Goal: Task Accomplishment & Management: Manage account settings

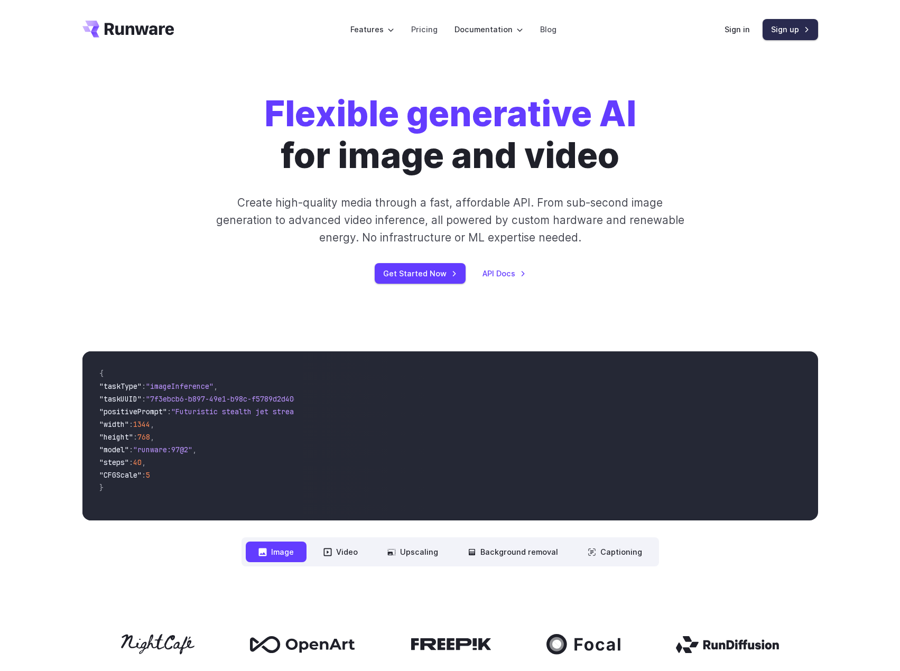
click at [789, 26] on link "Sign up" at bounding box center [791, 29] width 56 height 21
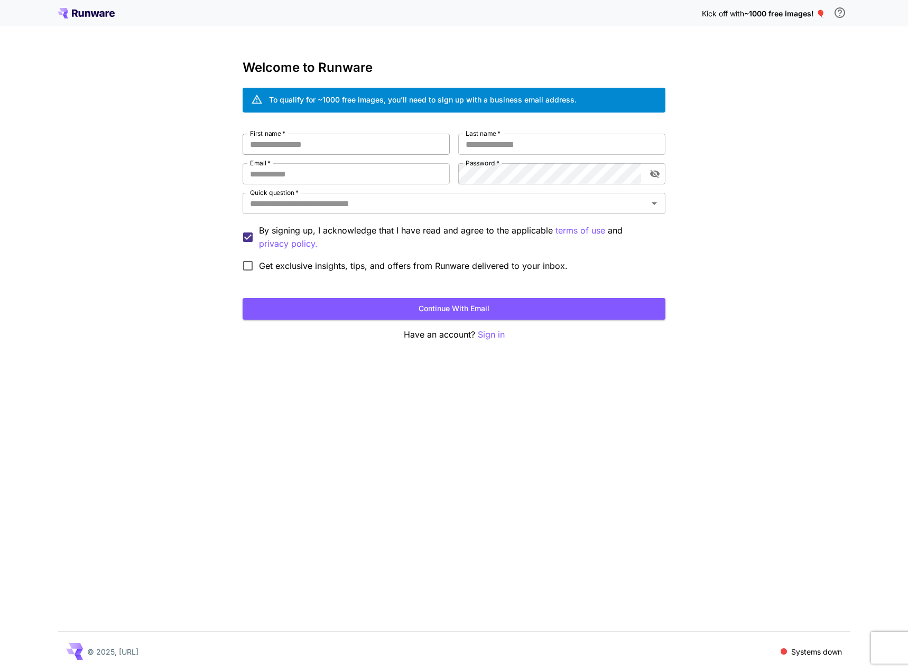
click at [316, 134] on input "First name   *" at bounding box center [346, 144] width 207 height 21
type input "****"
click at [519, 140] on input "Last name   *" at bounding box center [561, 144] width 207 height 21
type input "****"
click at [316, 172] on input "Email   *" at bounding box center [346, 173] width 207 height 21
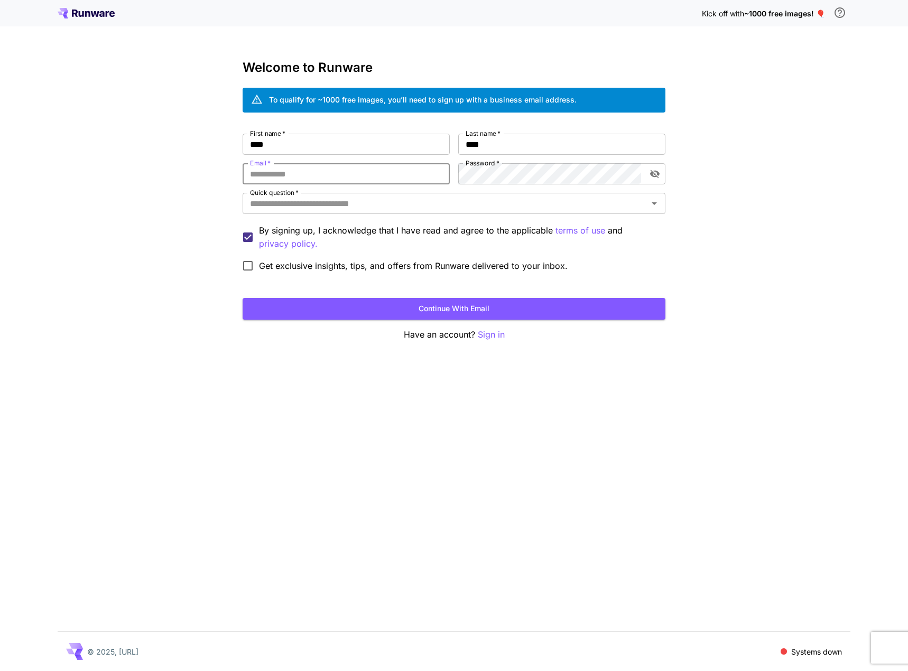
type input "**********"
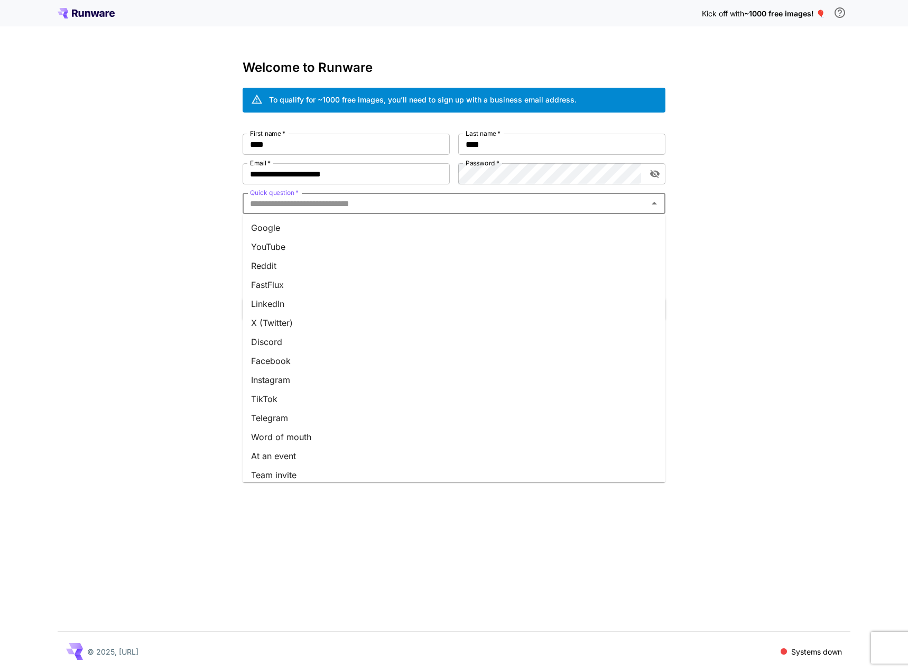
click at [386, 210] on input "Quick question   *" at bounding box center [445, 203] width 399 height 15
click at [286, 248] on li "YouTube" at bounding box center [454, 246] width 423 height 19
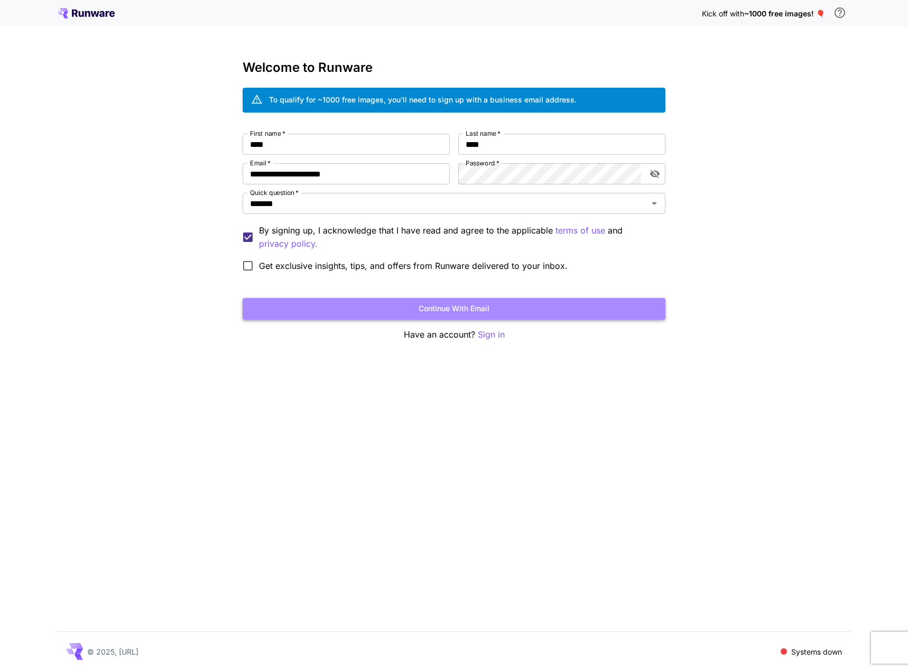
click at [436, 307] on button "Continue with email" at bounding box center [454, 309] width 423 height 22
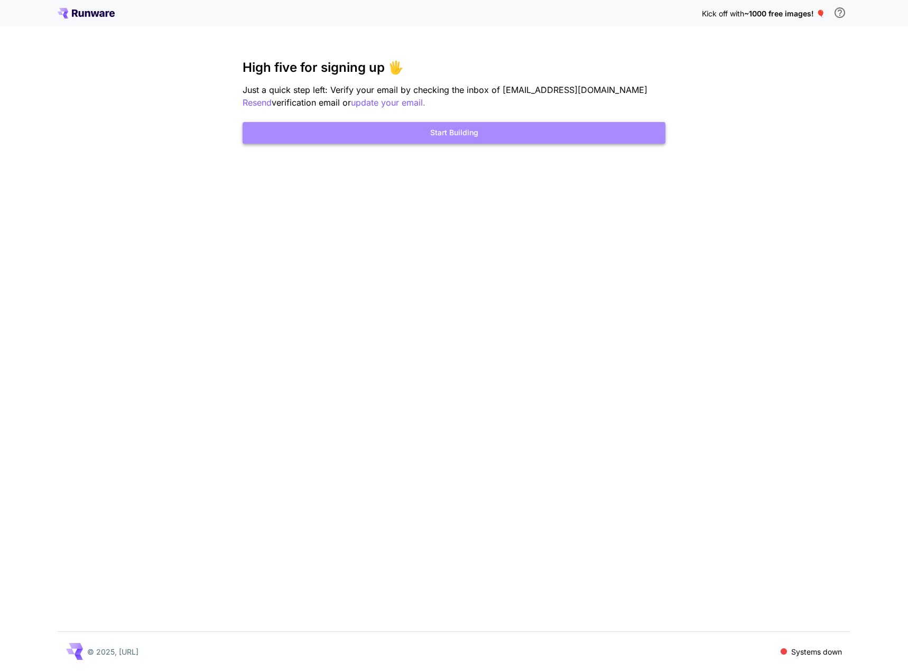
click at [460, 132] on button "Start Building" at bounding box center [454, 133] width 423 height 22
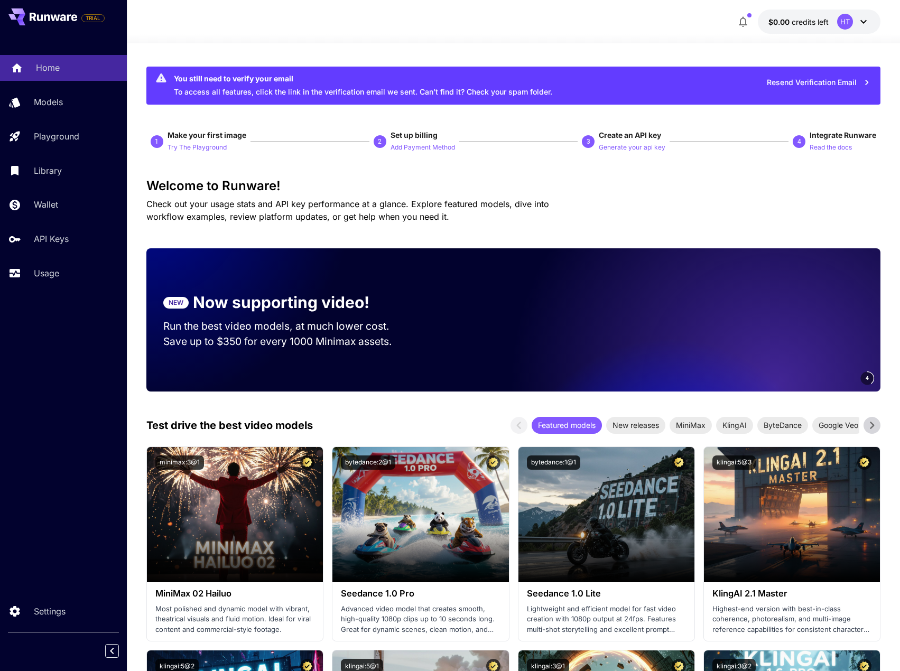
click at [52, 70] on p "Home" at bounding box center [48, 67] width 24 height 13
click at [60, 101] on p "Models" at bounding box center [50, 102] width 29 height 13
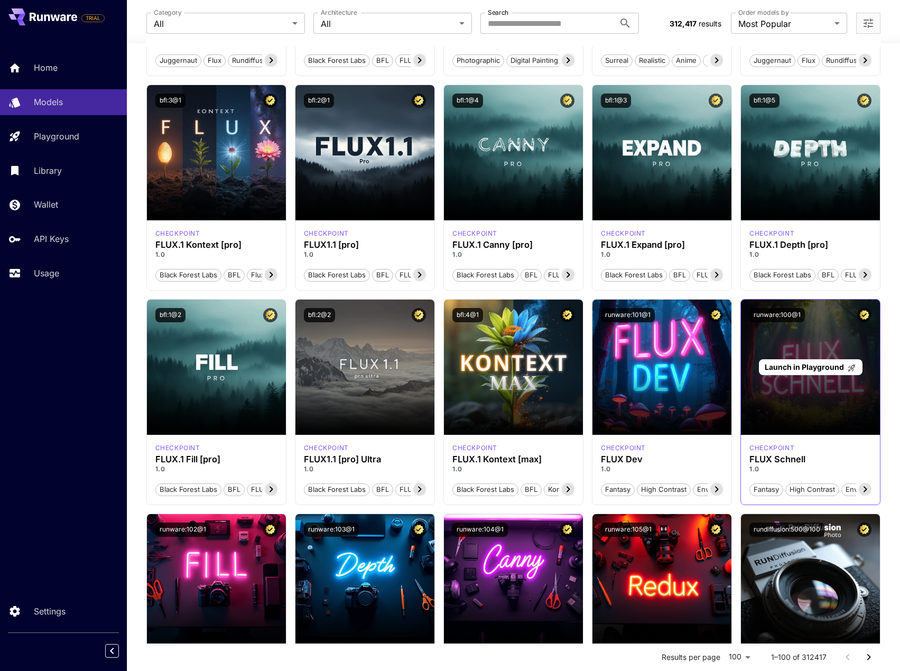
scroll to position [264, 0]
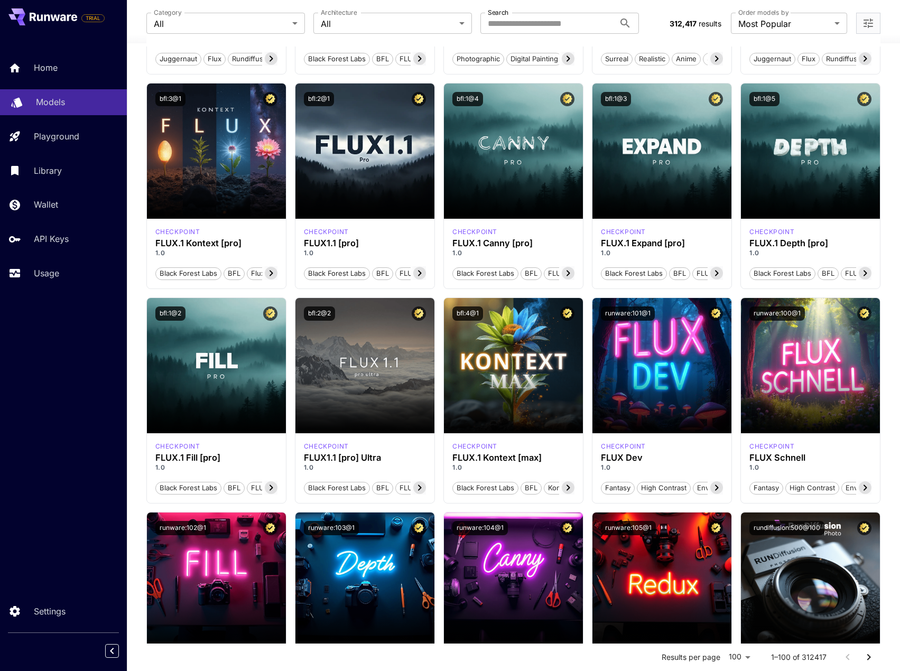
click at [55, 103] on p "Models" at bounding box center [50, 102] width 29 height 13
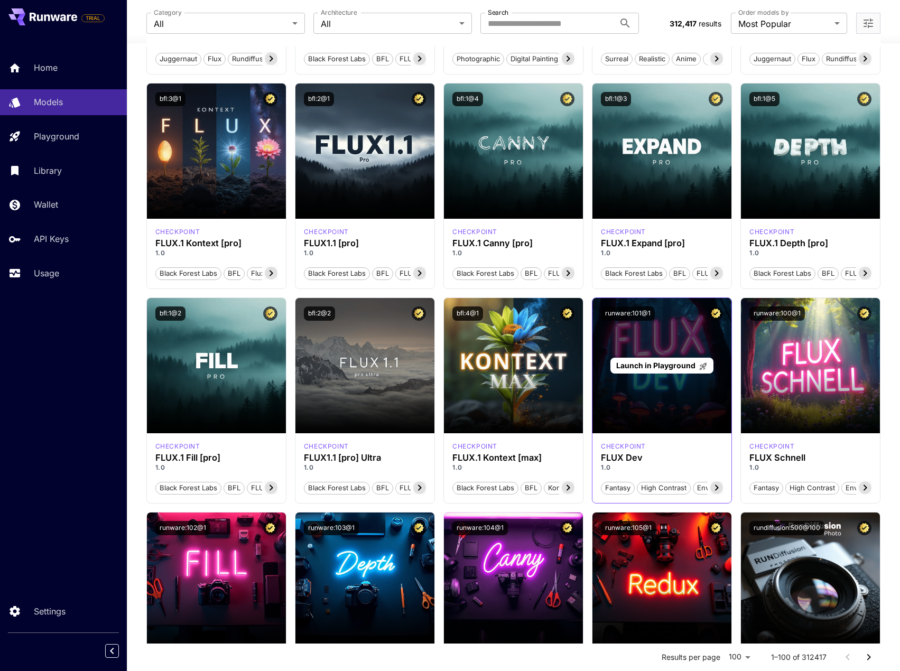
click at [702, 374] on div "Launch in Playground" at bounding box center [662, 365] width 139 height 135
click at [640, 381] on div "Launch in Playground" at bounding box center [662, 365] width 139 height 135
click at [641, 365] on span "Launch in Playground" at bounding box center [655, 365] width 79 height 9
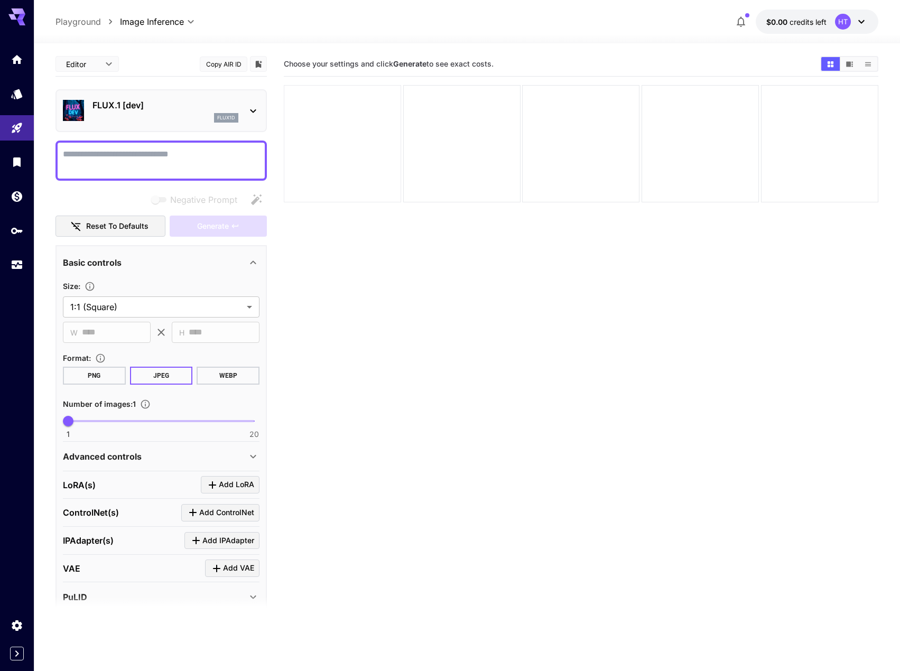
click at [365, 112] on div at bounding box center [342, 143] width 117 height 117
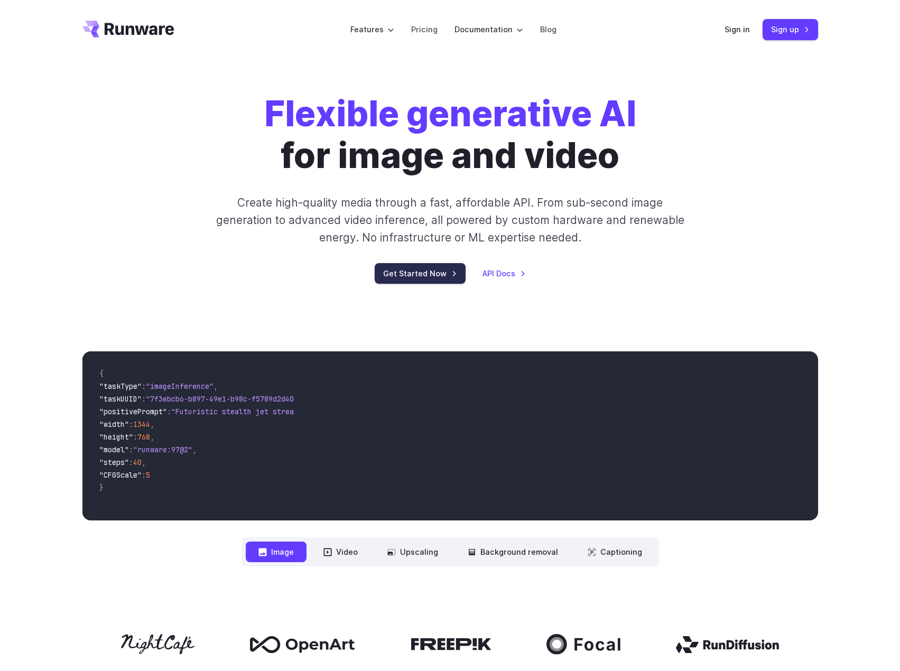
click at [432, 278] on link "Get Started Now" at bounding box center [420, 273] width 91 height 21
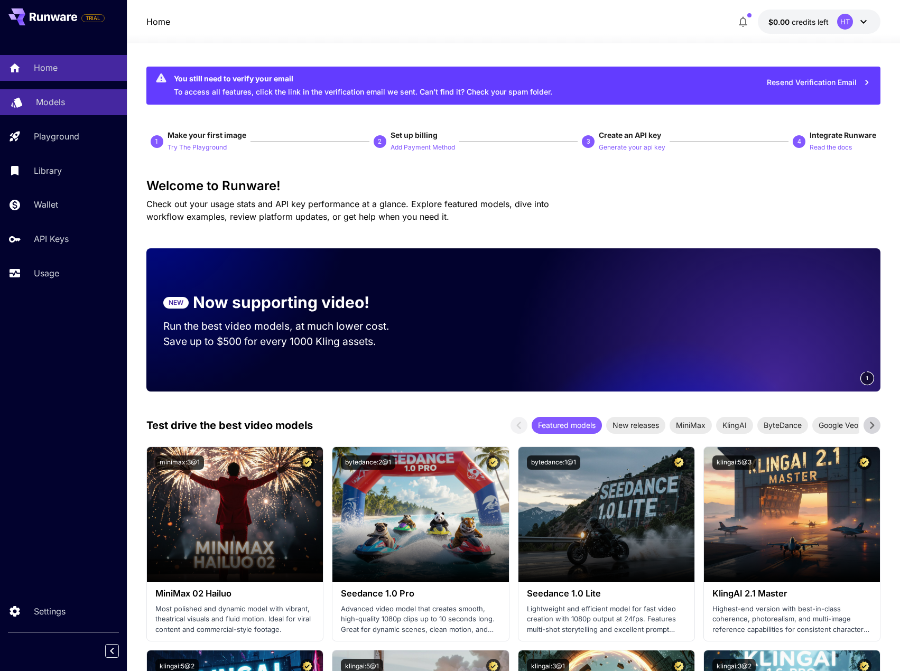
click at [51, 101] on p "Models" at bounding box center [50, 102] width 29 height 13
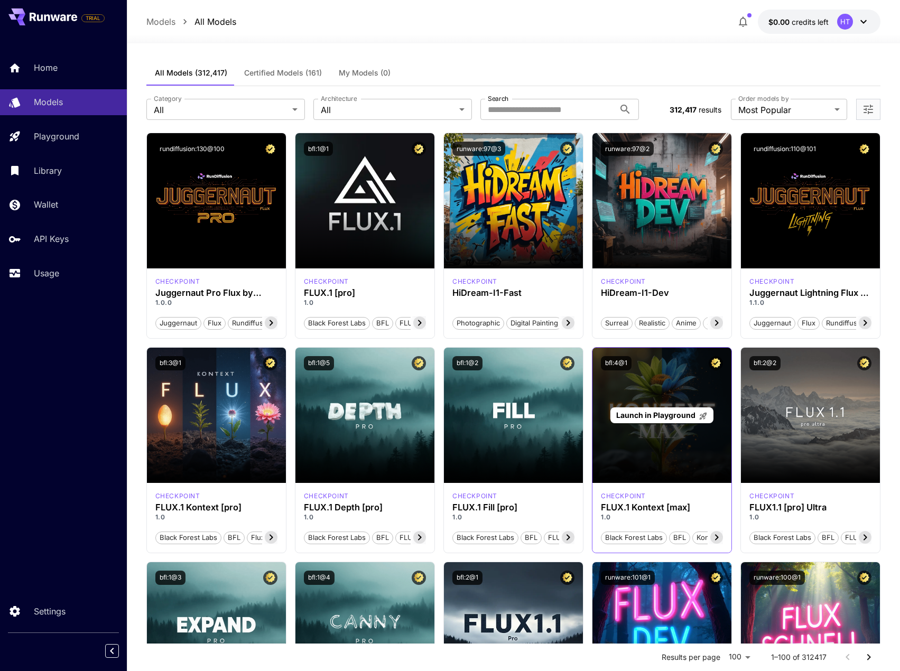
click at [676, 449] on div "Launch in Playground" at bounding box center [662, 415] width 139 height 135
click at [673, 412] on span "Launch in Playground" at bounding box center [655, 415] width 79 height 9
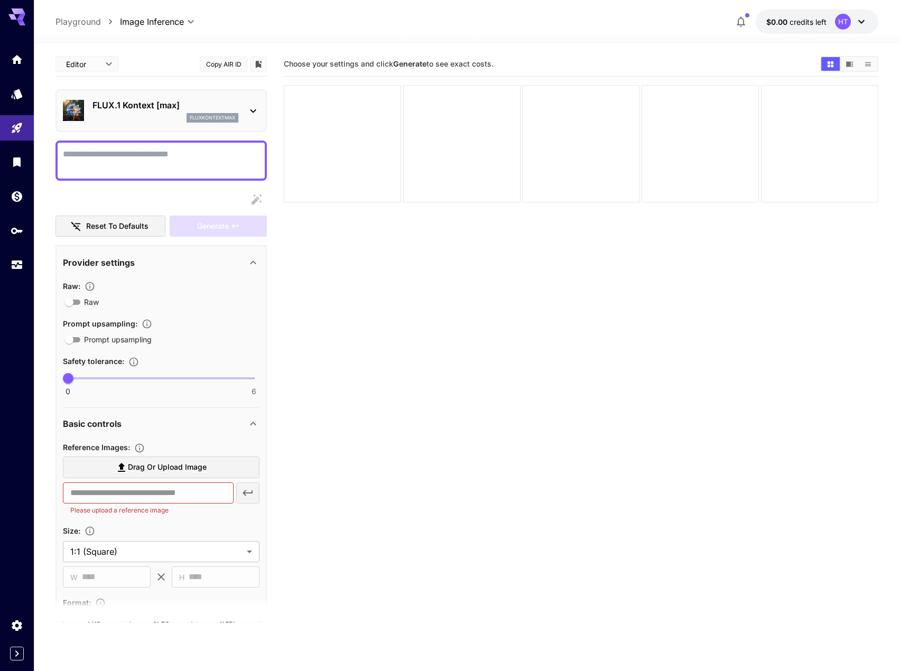
paste textarea "**********"
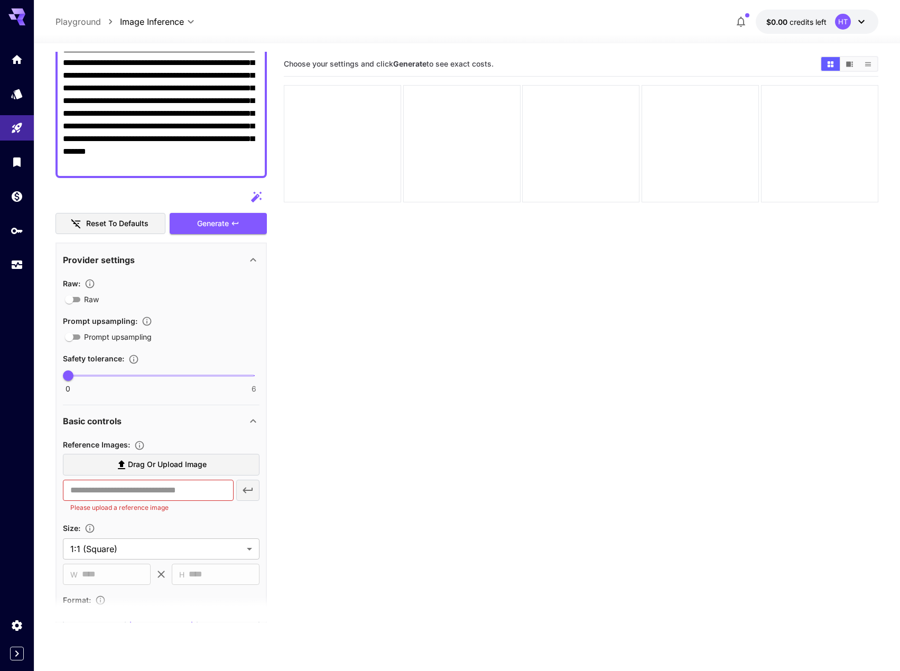
scroll to position [159, 0]
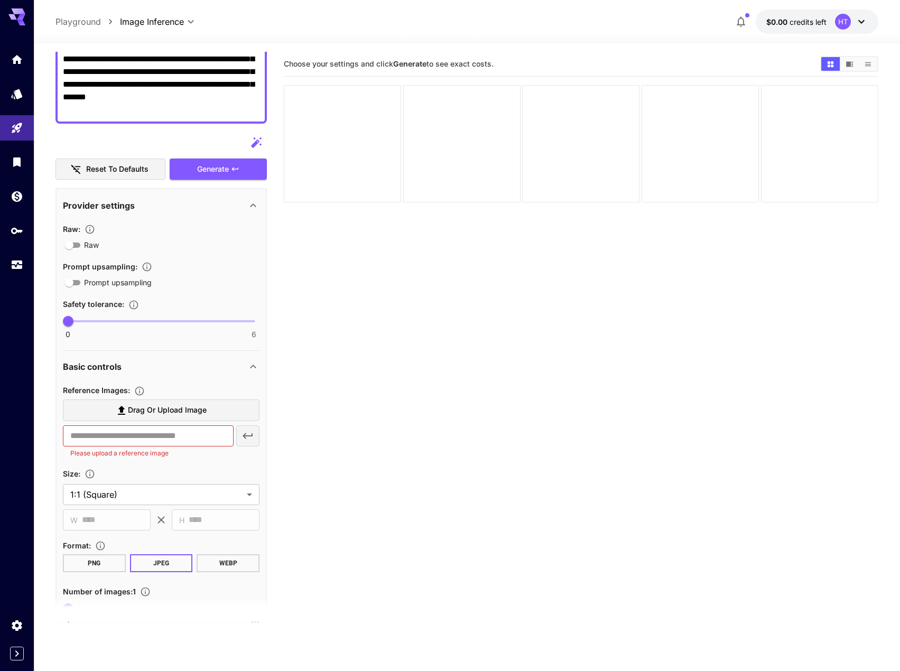
type textarea "**********"
click at [139, 411] on span "Drag or upload image" at bounding box center [167, 410] width 79 height 13
click at [0, 0] on input "Drag or upload image" at bounding box center [0, 0] width 0 height 0
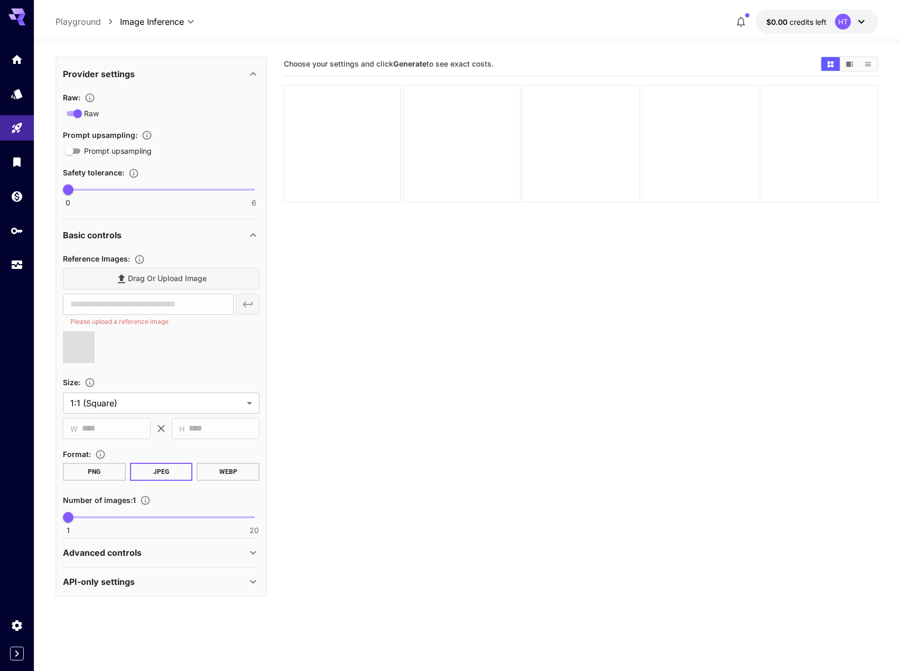
scroll to position [291, 0]
type input "**********"
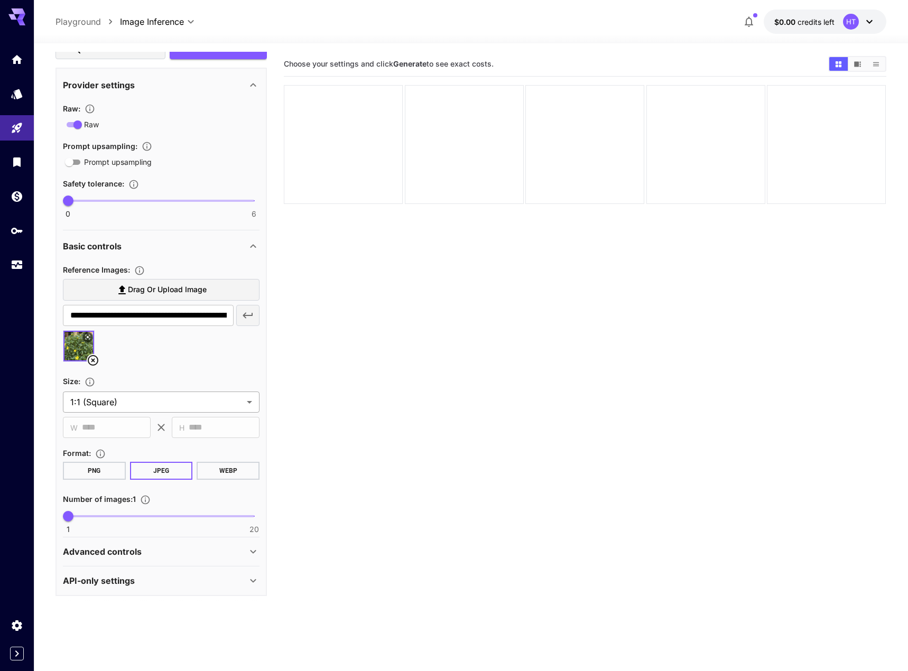
click at [188, 409] on body "**********" at bounding box center [454, 377] width 908 height 755
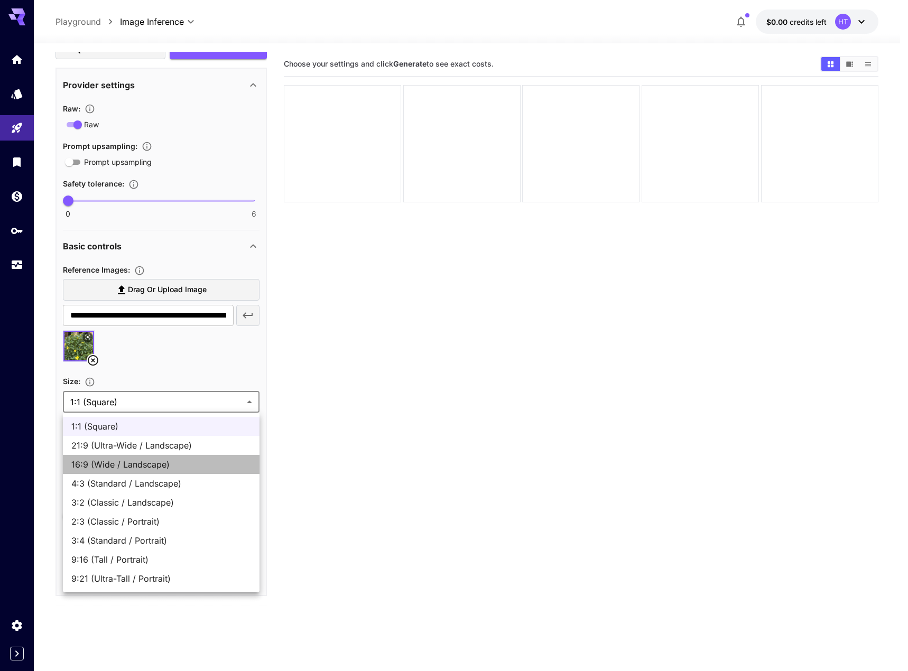
click at [155, 467] on span "16:9 (Wide / Landscape)" at bounding box center [161, 464] width 180 height 13
type input "**********"
type input "****"
type input "***"
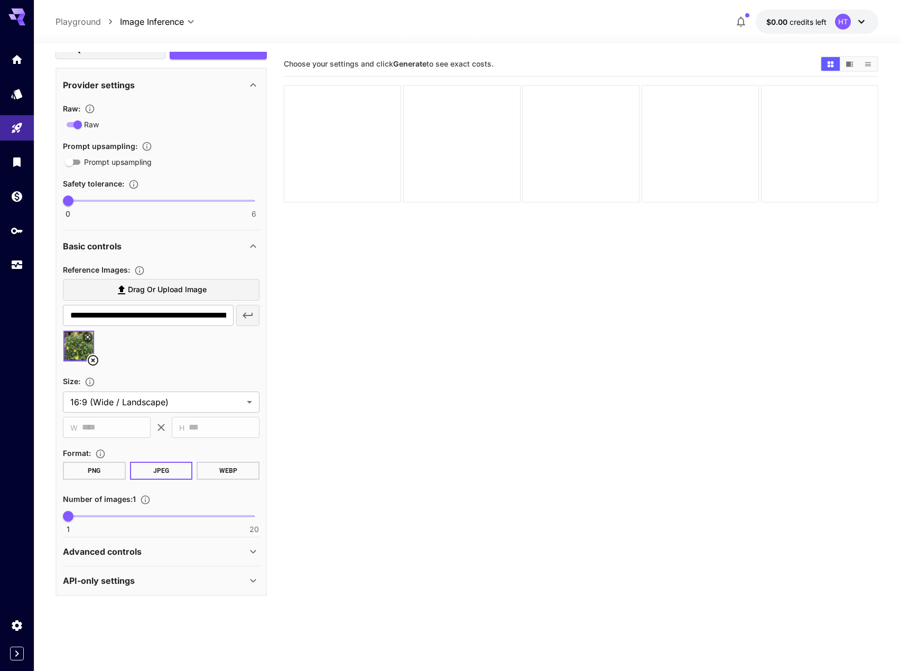
click at [538, 337] on section "Choose your settings and click Generate to see exact costs." at bounding box center [581, 387] width 595 height 671
click at [402, 66] on b "Generate" at bounding box center [409, 63] width 33 height 9
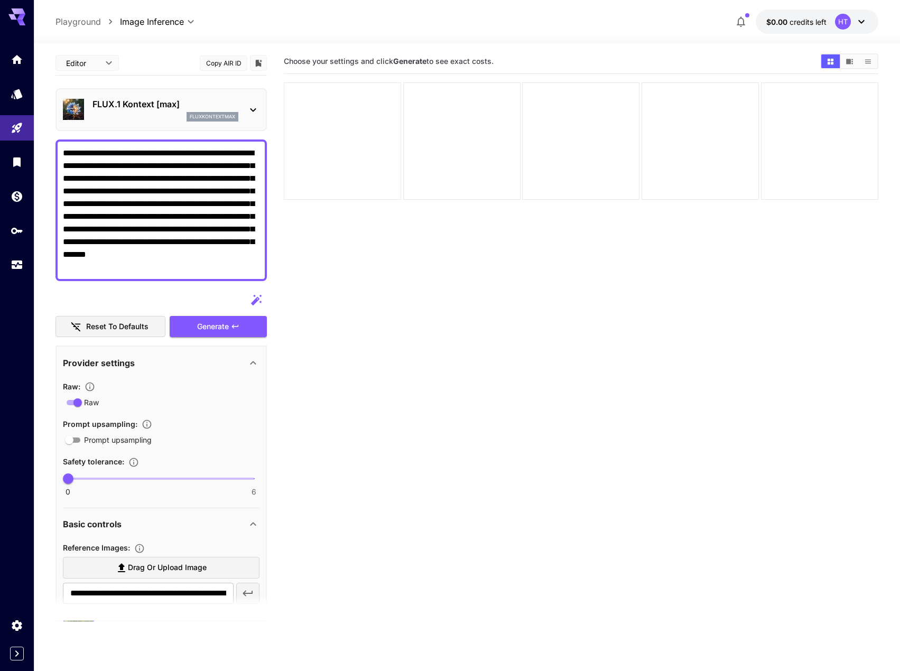
scroll to position [0, 0]
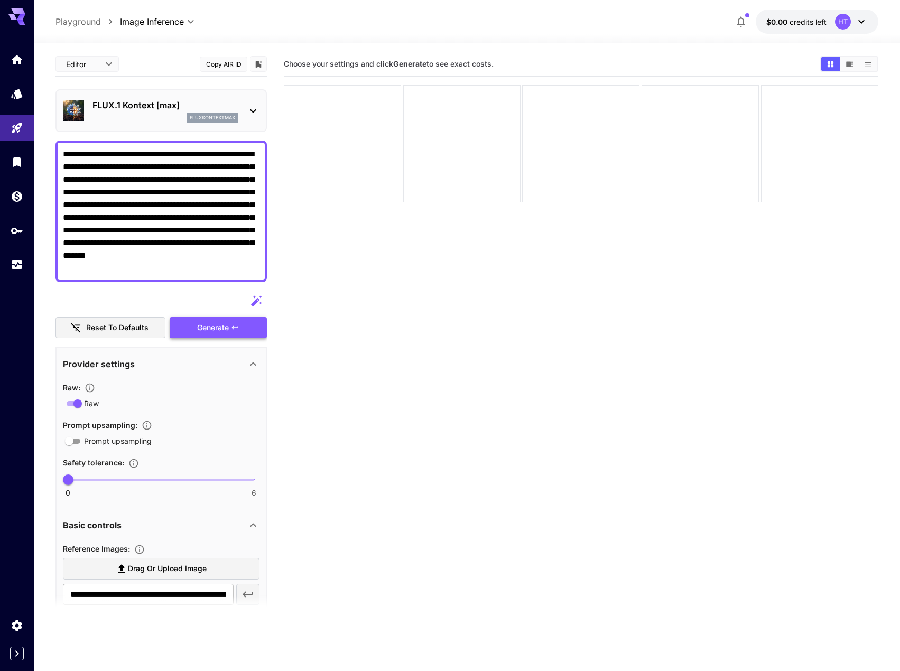
click at [223, 328] on span "Generate" at bounding box center [213, 327] width 32 height 13
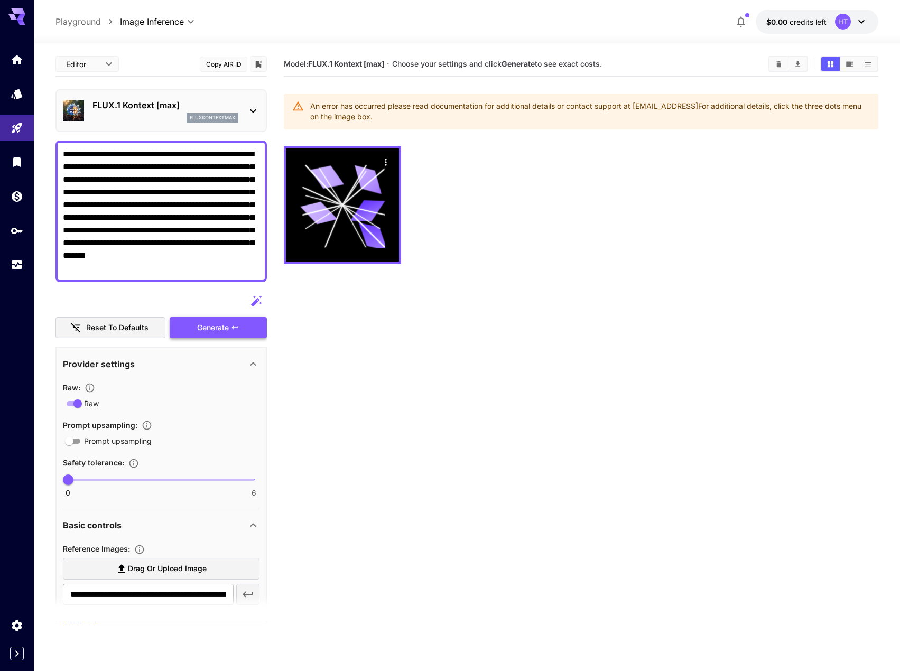
click at [216, 325] on span "Generate" at bounding box center [213, 327] width 32 height 13
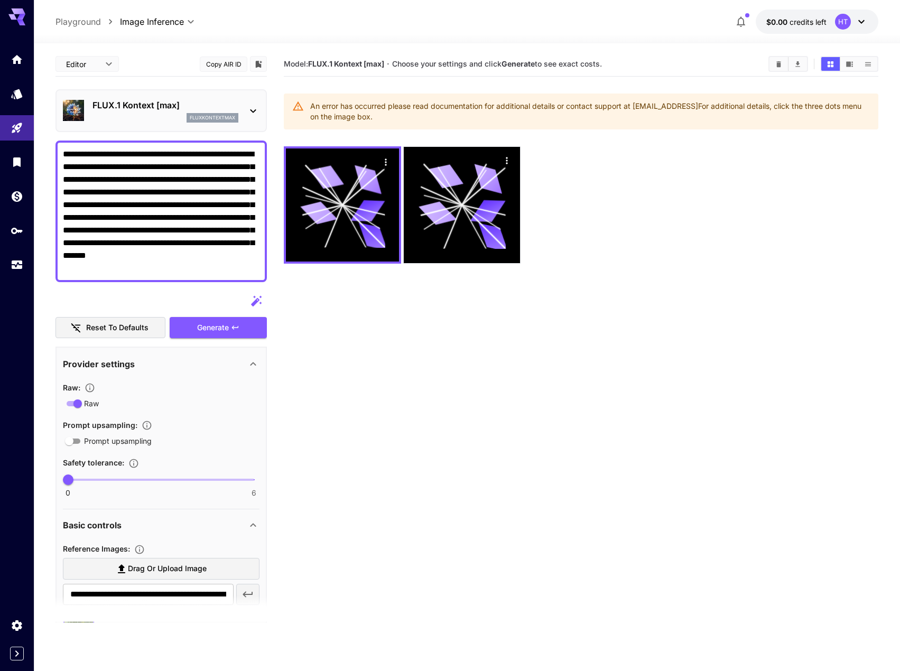
click at [476, 106] on div "An error has occurred please read documentation for additional details or conta…" at bounding box center [590, 112] width 560 height 30
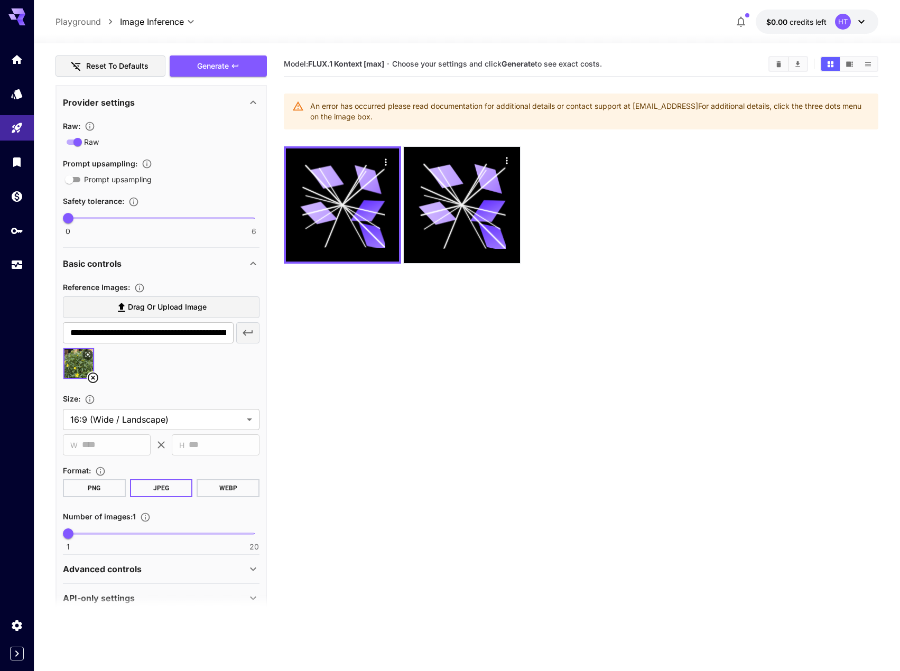
scroll to position [279, 0]
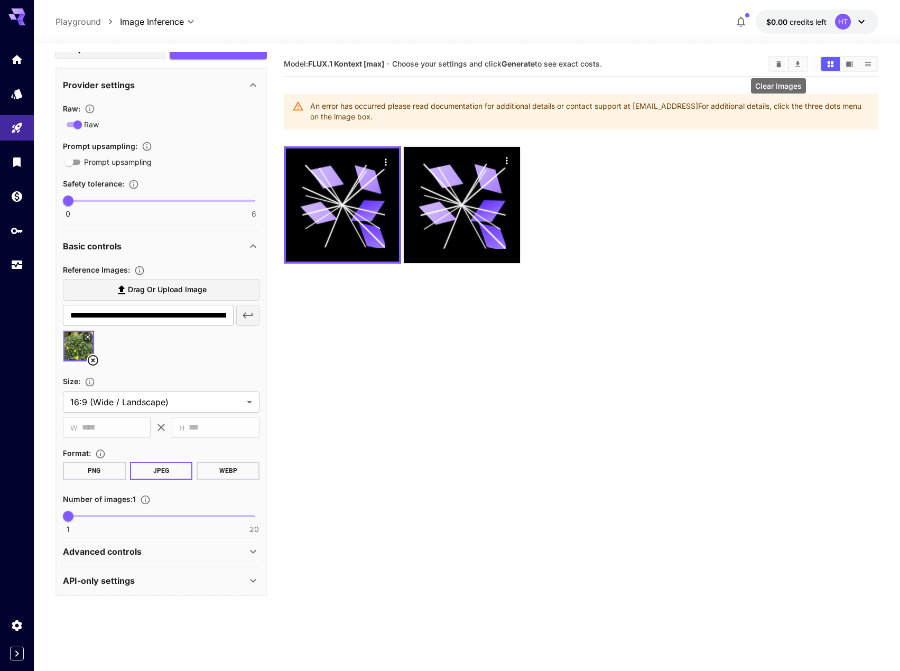
click at [779, 64] on icon "Clear Images" at bounding box center [779, 64] width 5 height 6
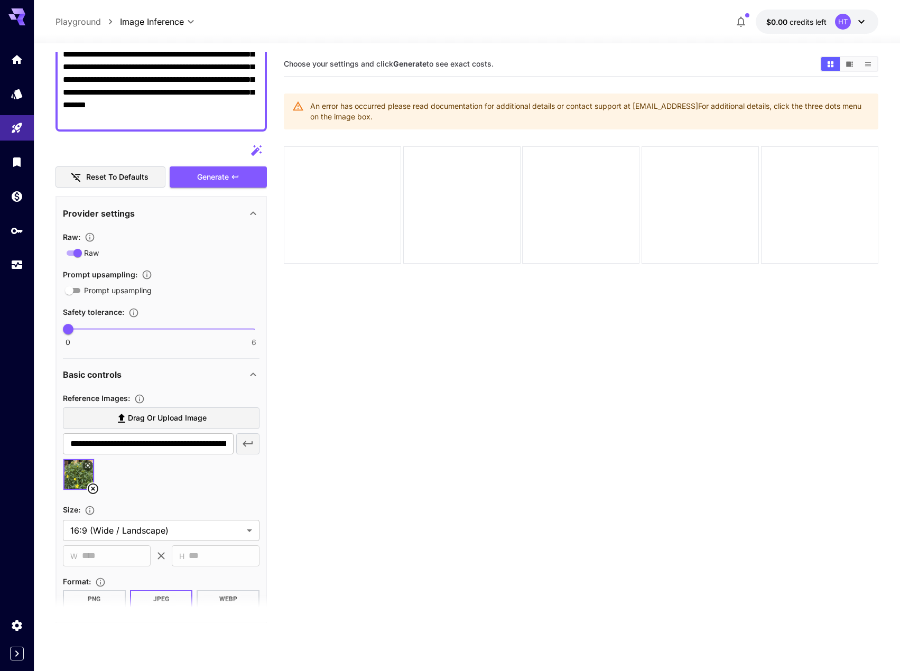
scroll to position [121, 0]
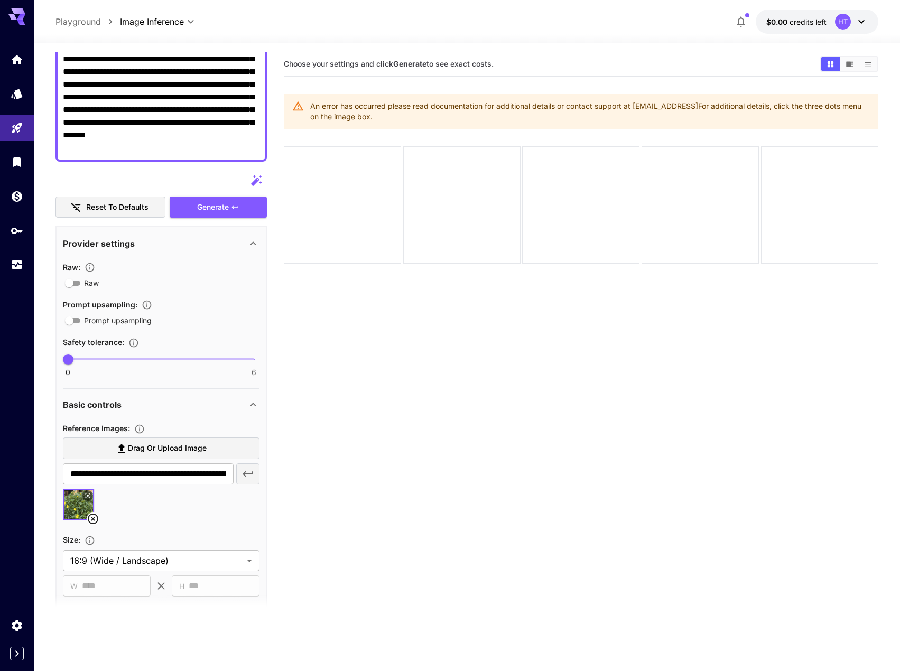
click at [552, 427] on section "Choose your settings and click Generate to see exact costs. An error has occurr…" at bounding box center [581, 387] width 595 height 671
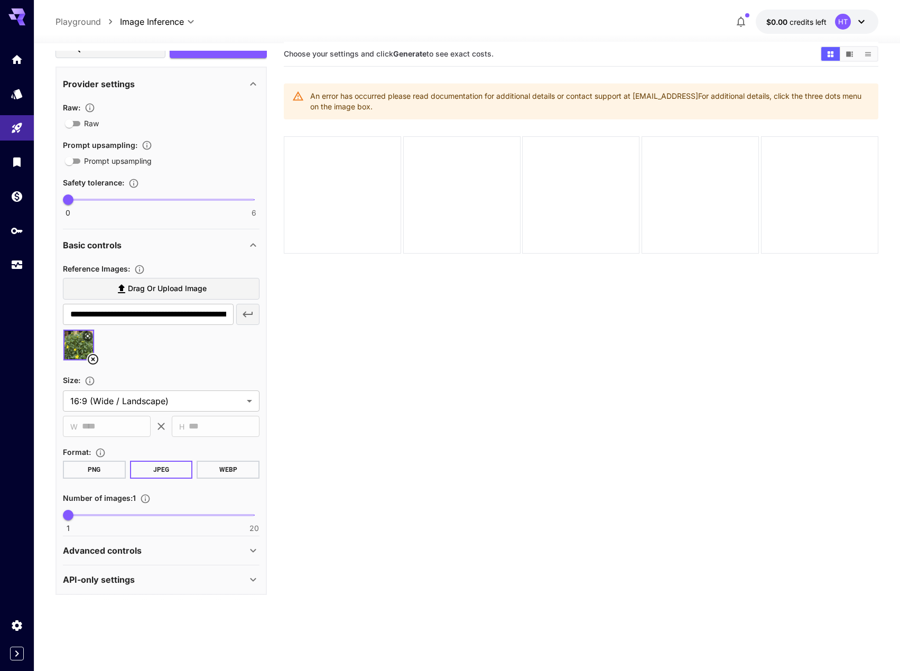
scroll to position [0, 0]
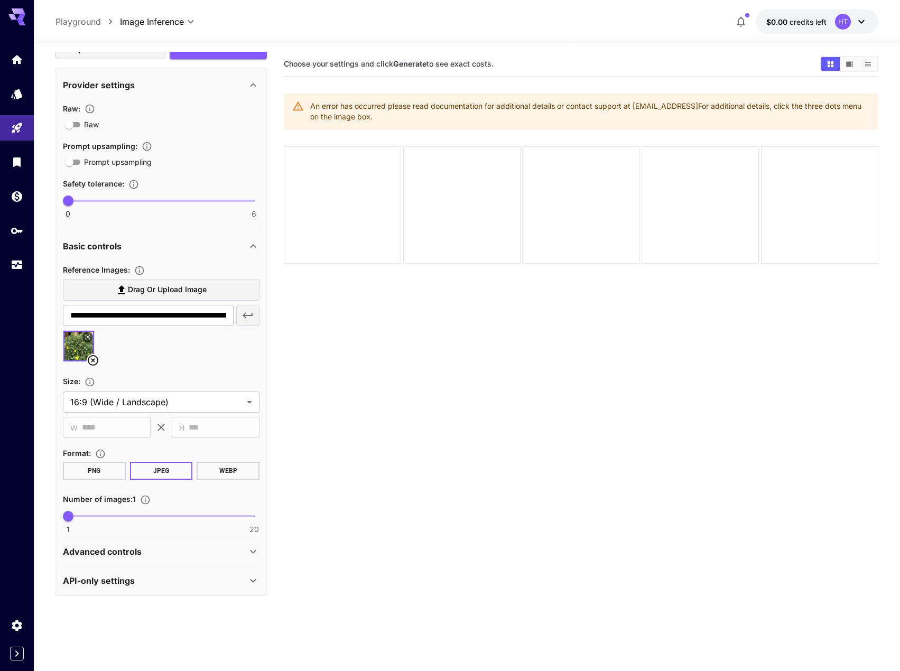
click at [14, 16] on icon at bounding box center [16, 13] width 17 height 11
drag, startPoint x: 14, startPoint y: 16, endPoint x: 575, endPoint y: 250, distance: 607.7
click at [580, 251] on div at bounding box center [580, 204] width 117 height 117
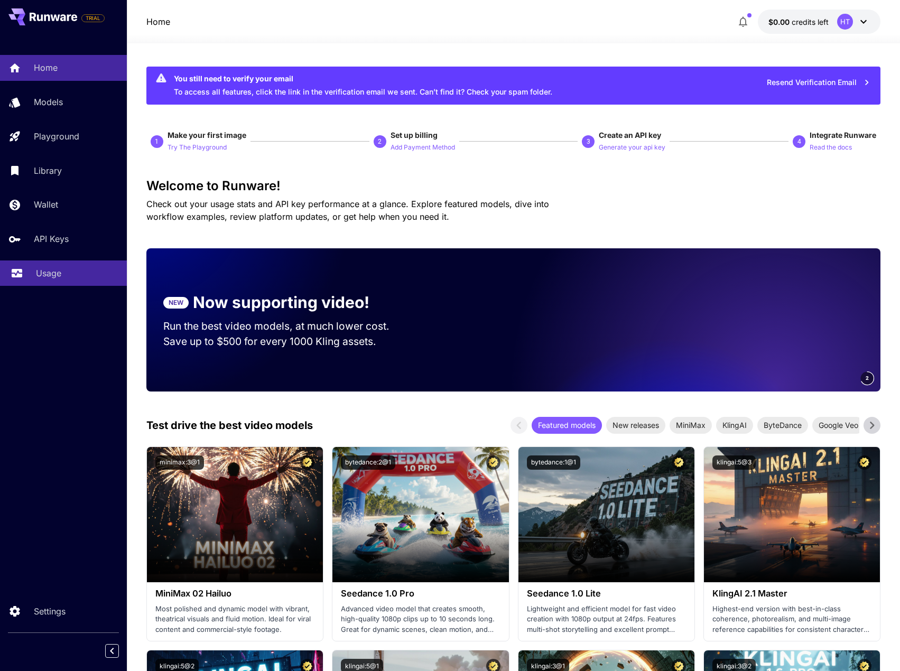
click at [54, 271] on p "Usage" at bounding box center [48, 273] width 25 height 13
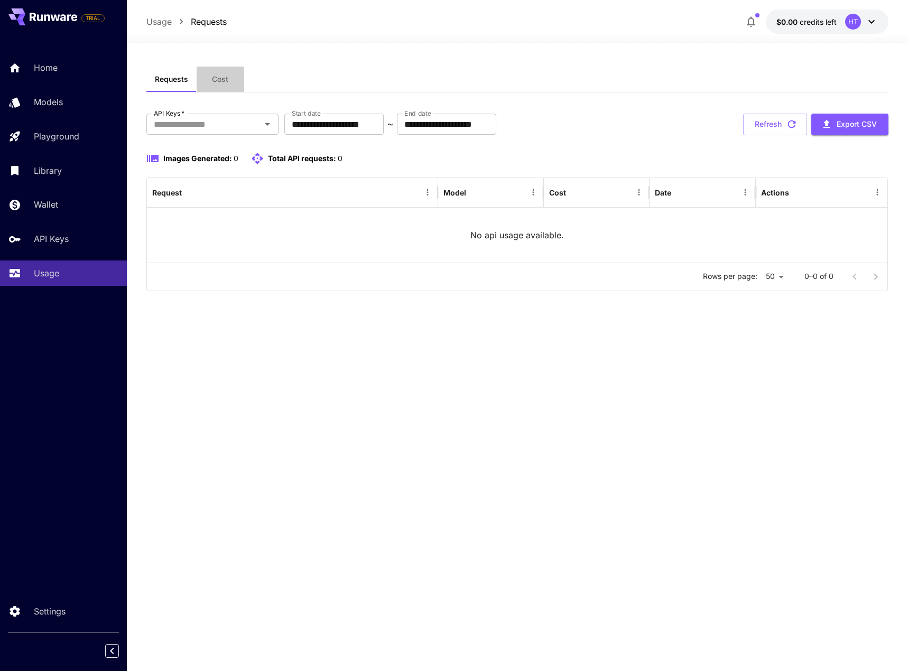
click at [219, 76] on span "Cost" at bounding box center [220, 80] width 16 height 10
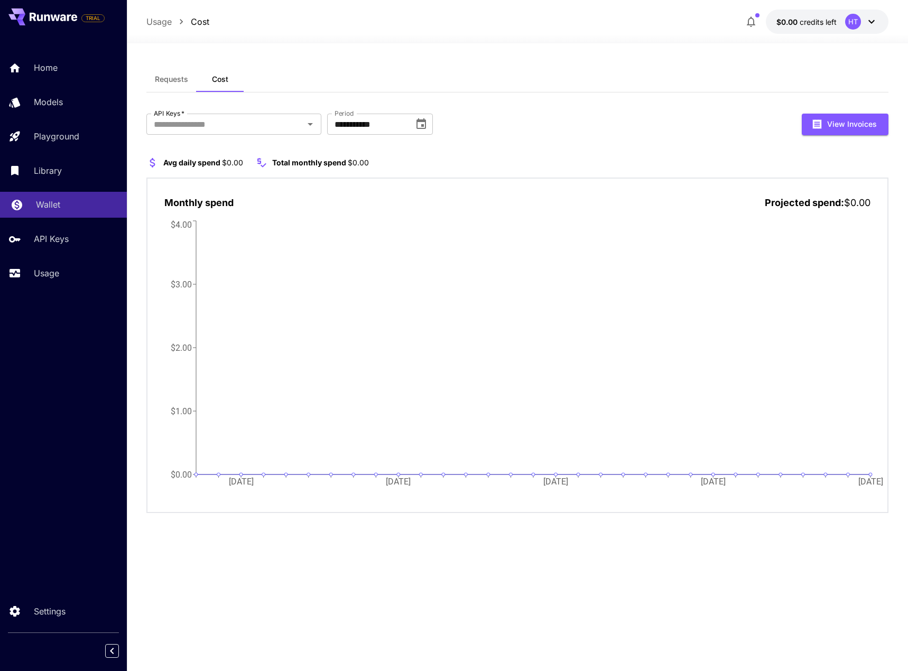
click at [59, 206] on p "Wallet" at bounding box center [48, 204] width 24 height 13
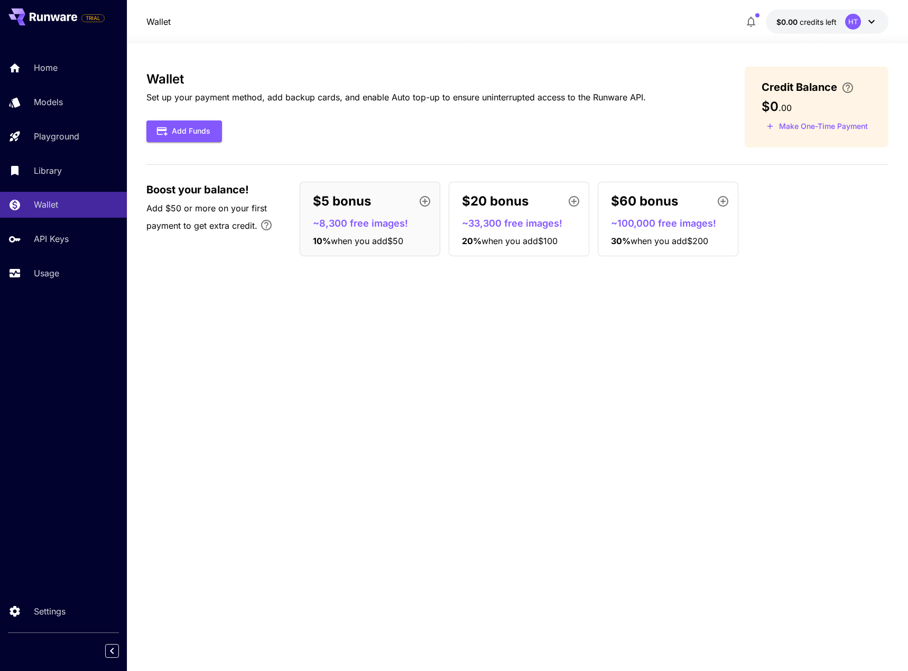
click at [345, 224] on p "~8,300 free images!" at bounding box center [374, 223] width 123 height 14
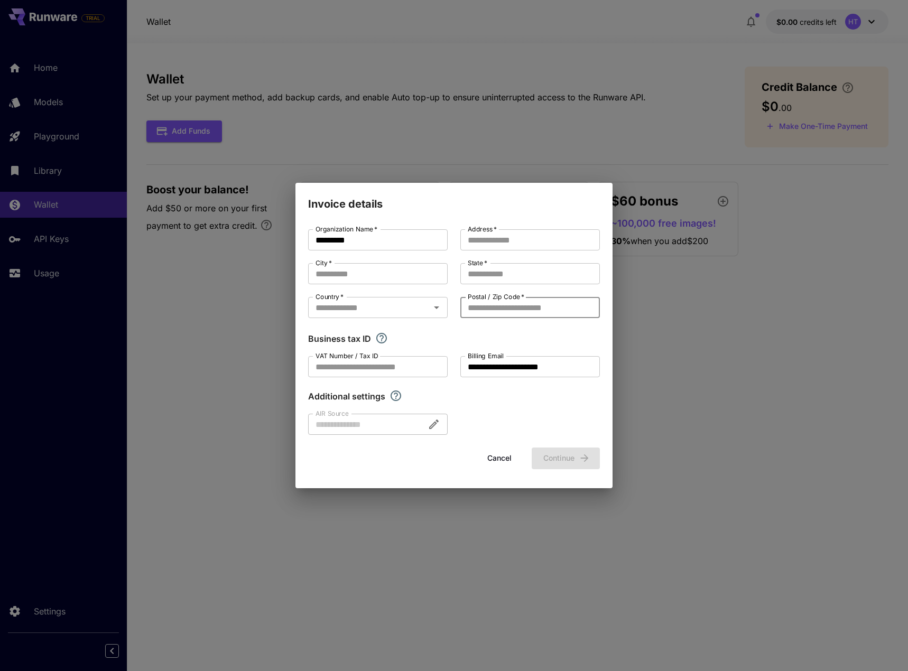
click at [544, 310] on input "Postal / Zip Code   *" at bounding box center [530, 307] width 140 height 21
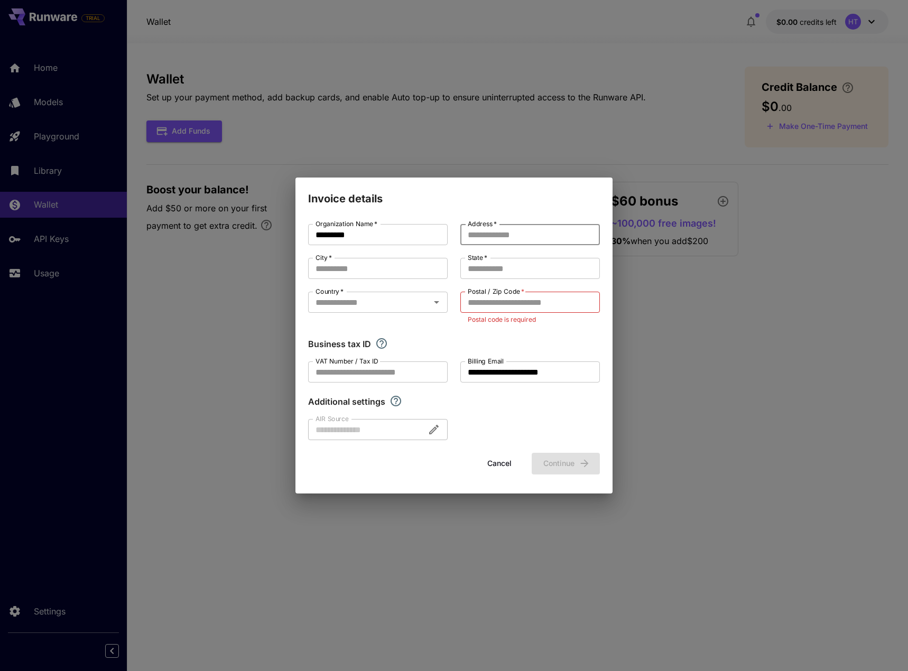
click at [490, 234] on input "Address   *" at bounding box center [530, 234] width 140 height 21
click at [380, 266] on input "City   *" at bounding box center [378, 268] width 140 height 21
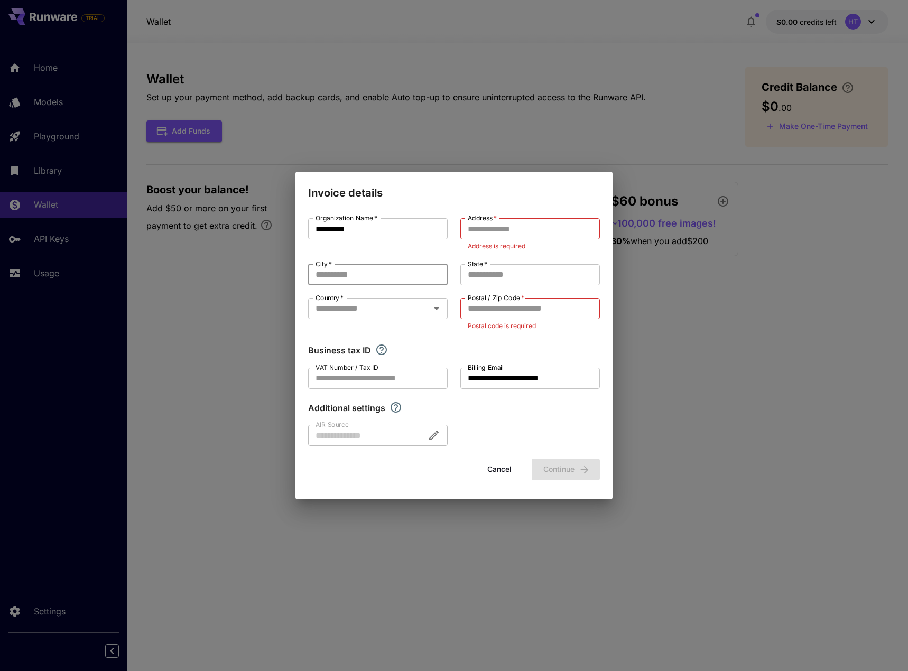
click at [382, 277] on input "City   *" at bounding box center [378, 274] width 140 height 21
click at [374, 306] on div "Country   *" at bounding box center [378, 308] width 140 height 21
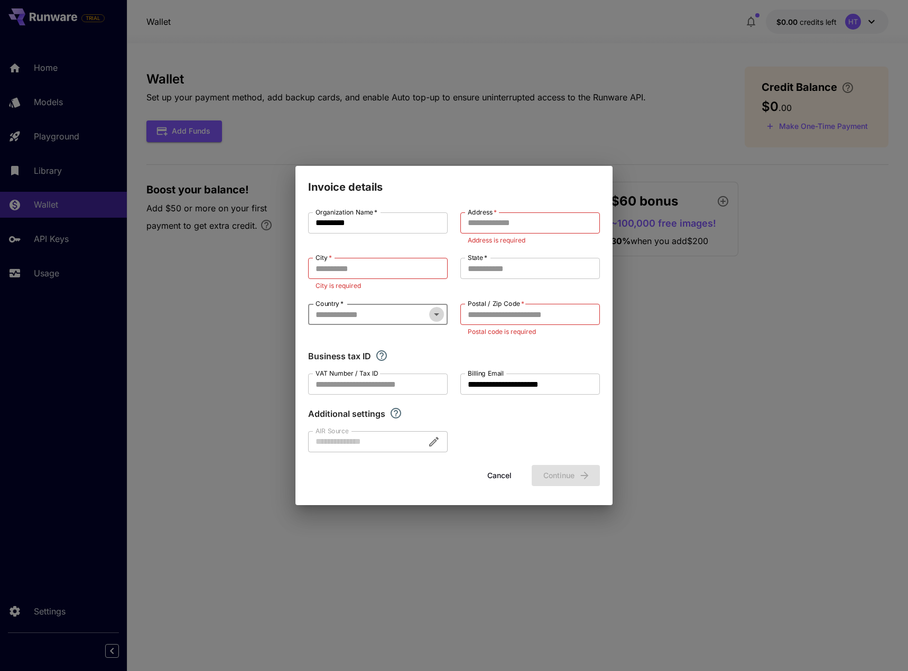
click at [436, 314] on icon "Open" at bounding box center [436, 315] width 5 height 3
type input "****"
click at [389, 343] on li "Singapore" at bounding box center [378, 338] width 140 height 19
type input "*********"
click at [505, 478] on button "Cancel" at bounding box center [500, 476] width 48 height 22
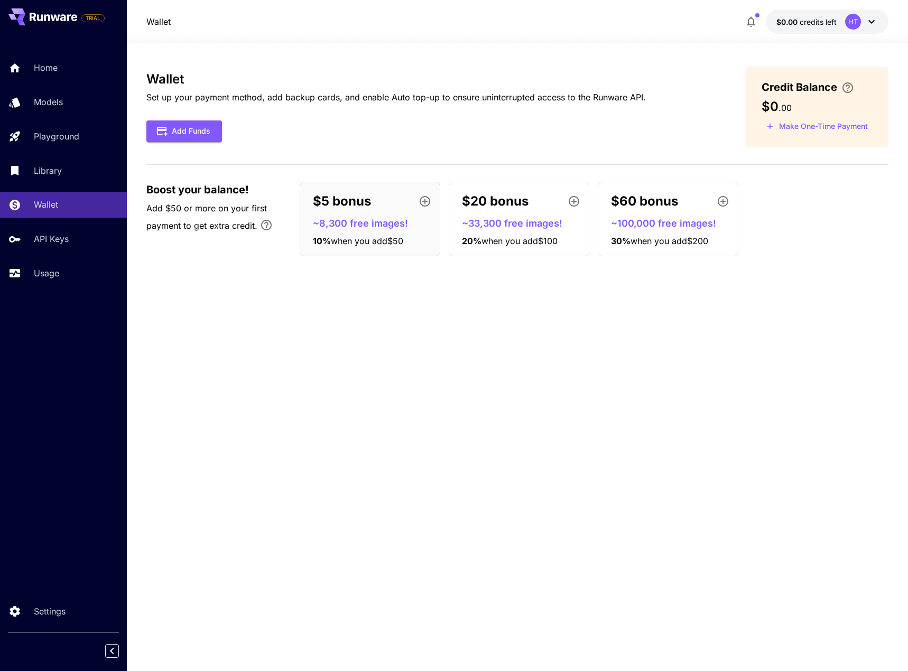
click at [871, 22] on icon at bounding box center [872, 22] width 6 height 4
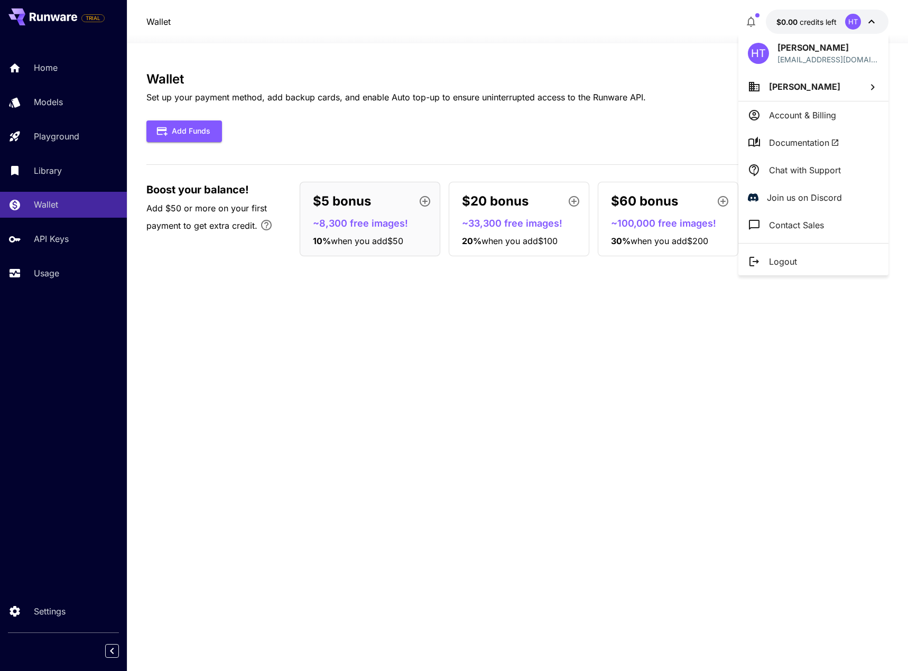
click at [819, 112] on p "Account & Billing" at bounding box center [802, 115] width 67 height 13
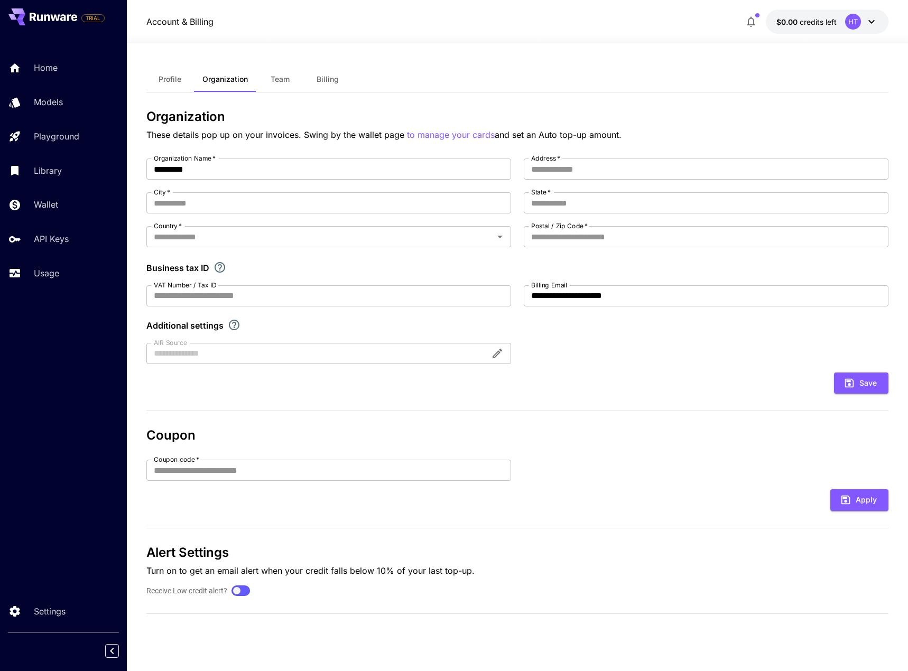
click at [873, 20] on icon at bounding box center [871, 21] width 13 height 13
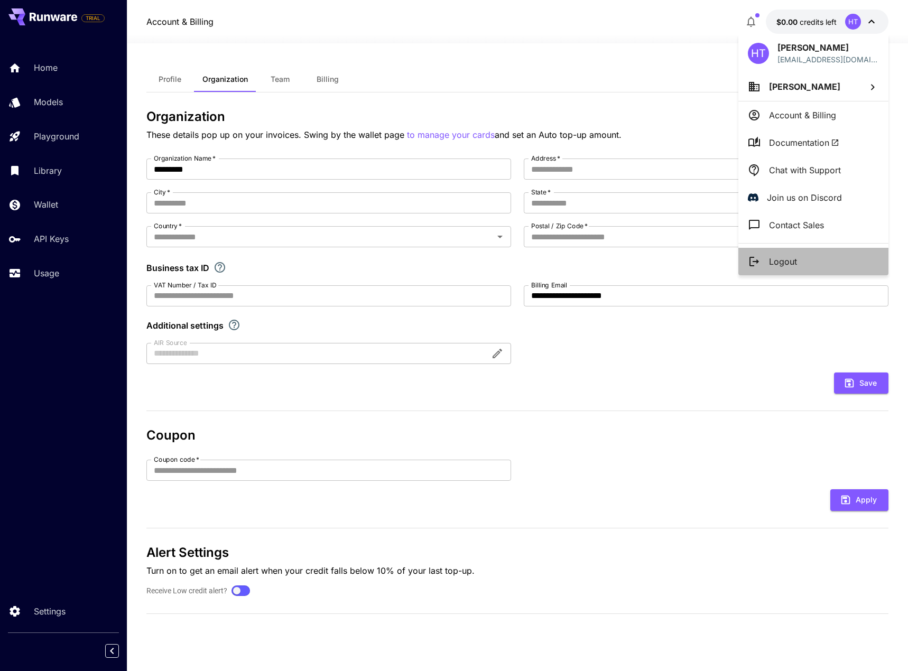
click at [804, 264] on li "Logout" at bounding box center [814, 261] width 150 height 27
